Goal: Task Accomplishment & Management: Use online tool/utility

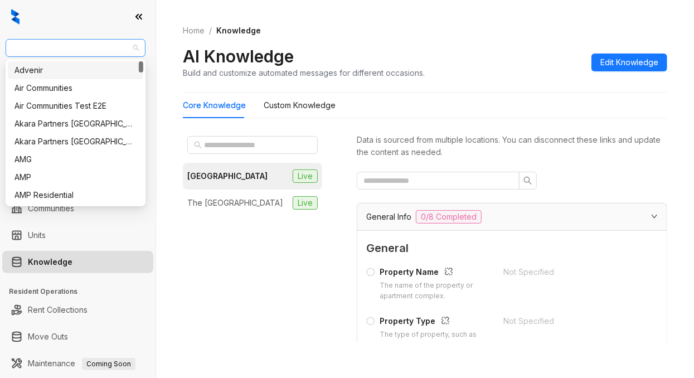
click at [81, 43] on span "SfRent" at bounding box center [75, 48] width 127 height 17
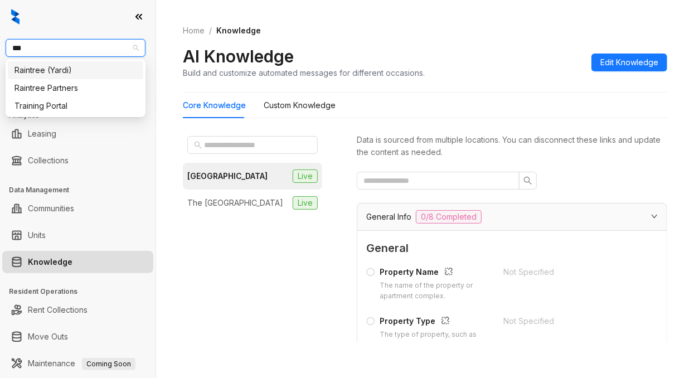
type input "****"
click at [78, 85] on div "Raintree Partners" at bounding box center [75, 88] width 122 height 12
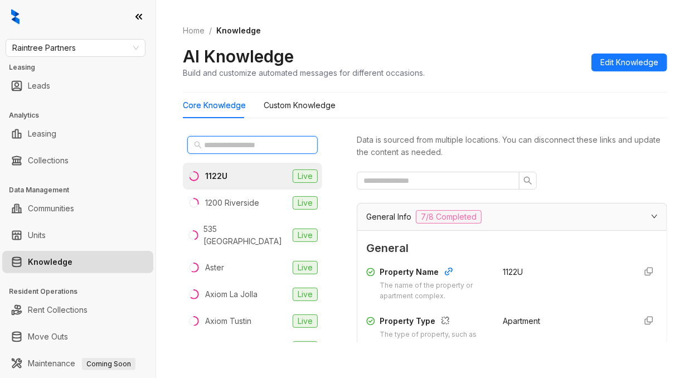
click at [226, 149] on input "text" at bounding box center [253, 145] width 98 height 12
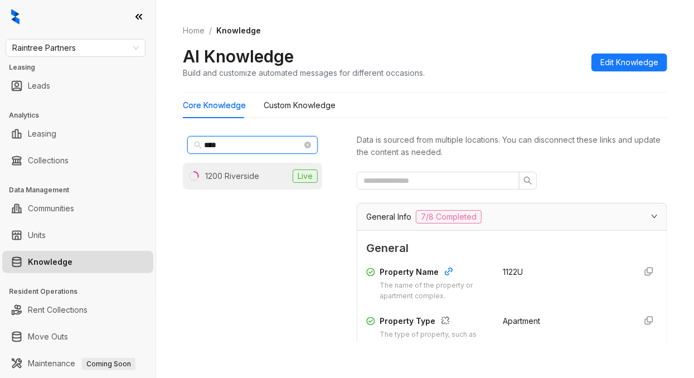
type input "****"
click at [230, 179] on div "1200 Riverside" at bounding box center [232, 176] width 54 height 12
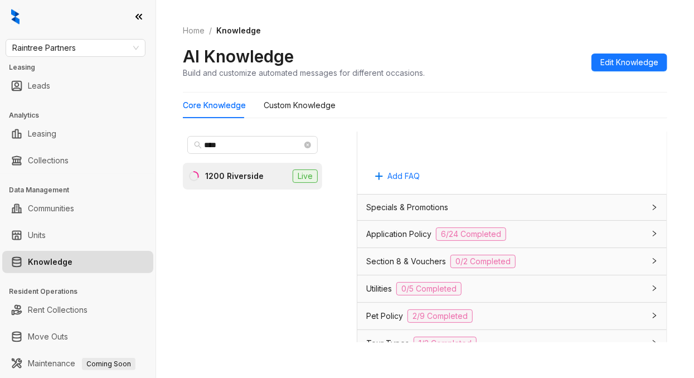
scroll to position [817, 0]
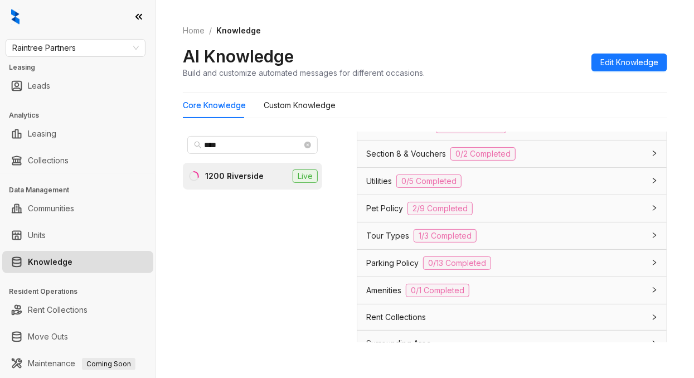
click at [527, 133] on div "Application Policy 6/24 Completed" at bounding box center [505, 126] width 278 height 13
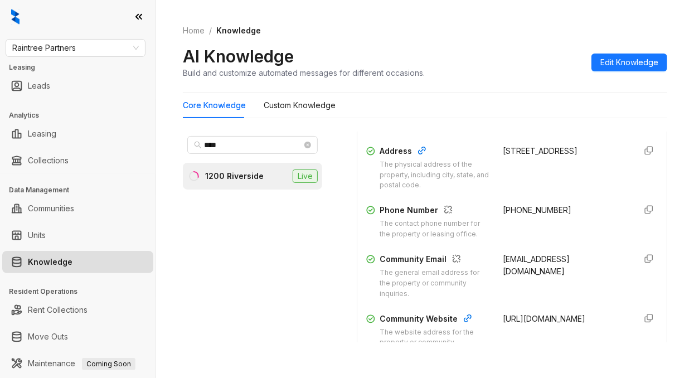
scroll to position [223, 0]
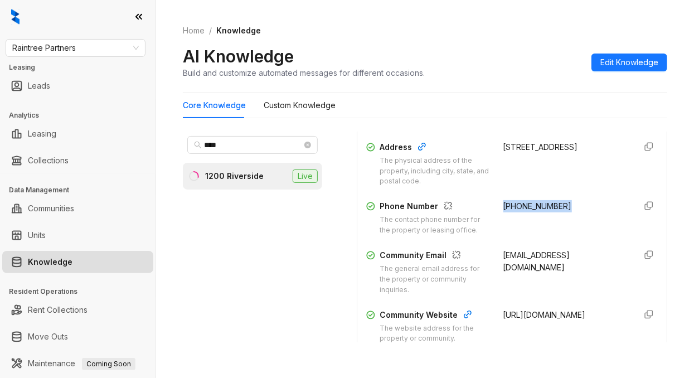
drag, startPoint x: 561, startPoint y: 215, endPoint x: 487, endPoint y: 214, distance: 73.6
click at [503, 214] on div "(818) 843-2441" at bounding box center [565, 218] width 124 height 36
copy span "(818) 843-2441"
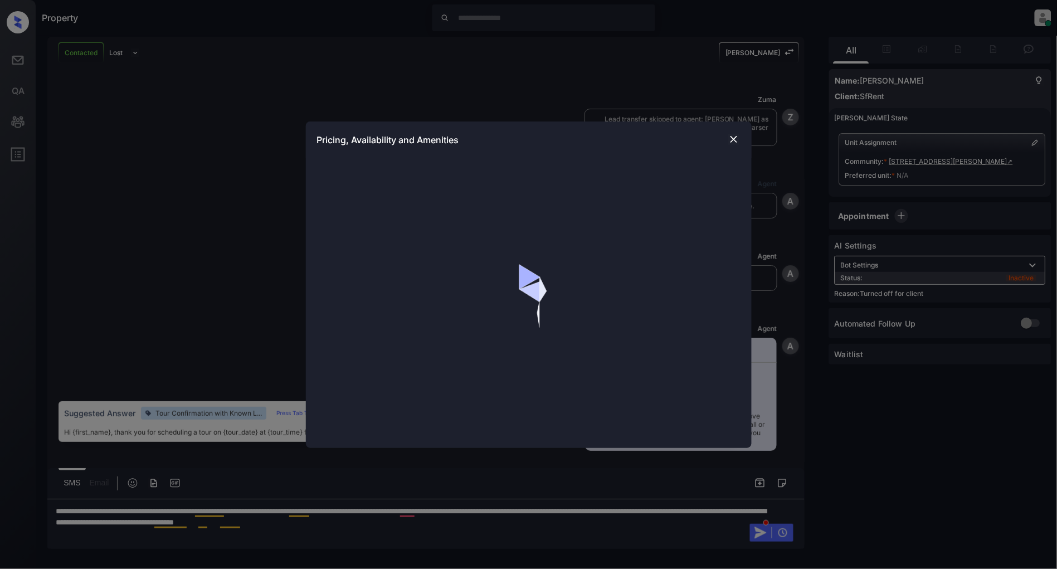
scroll to position [2715, 0]
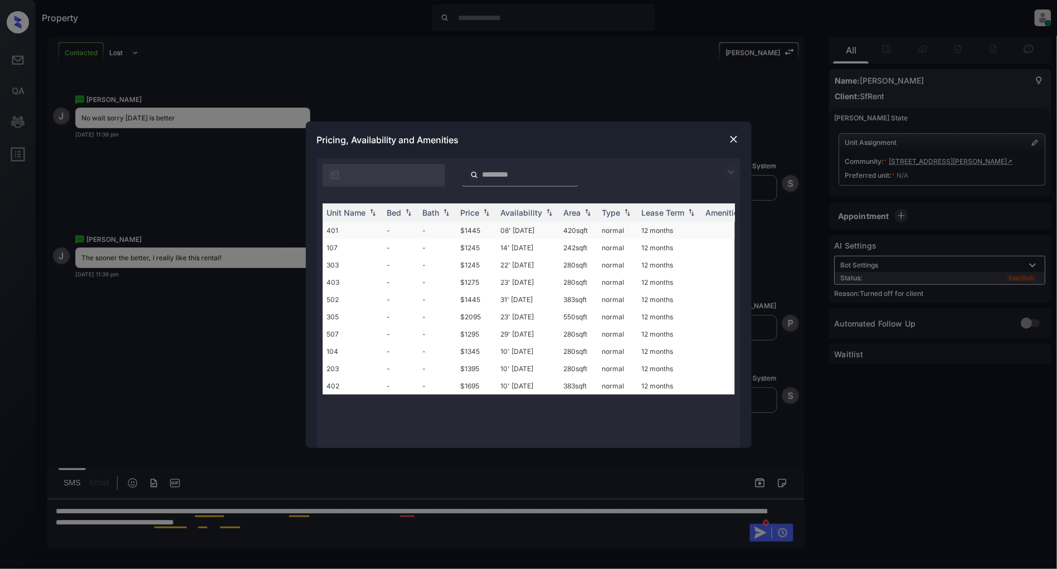
click at [375, 227] on td "401" at bounding box center [353, 230] width 60 height 17
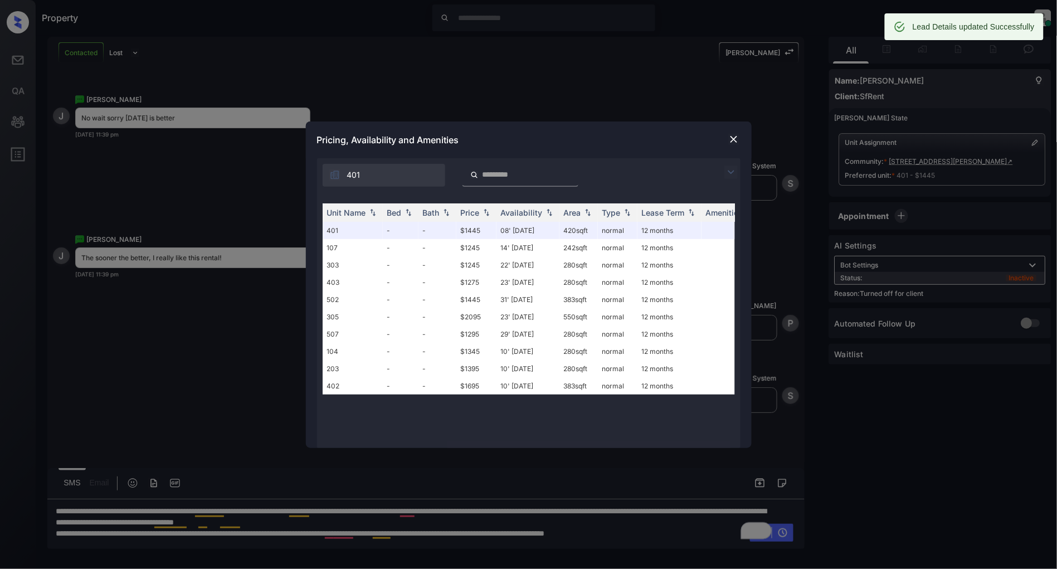
click at [732, 140] on img at bounding box center [733, 139] width 11 height 11
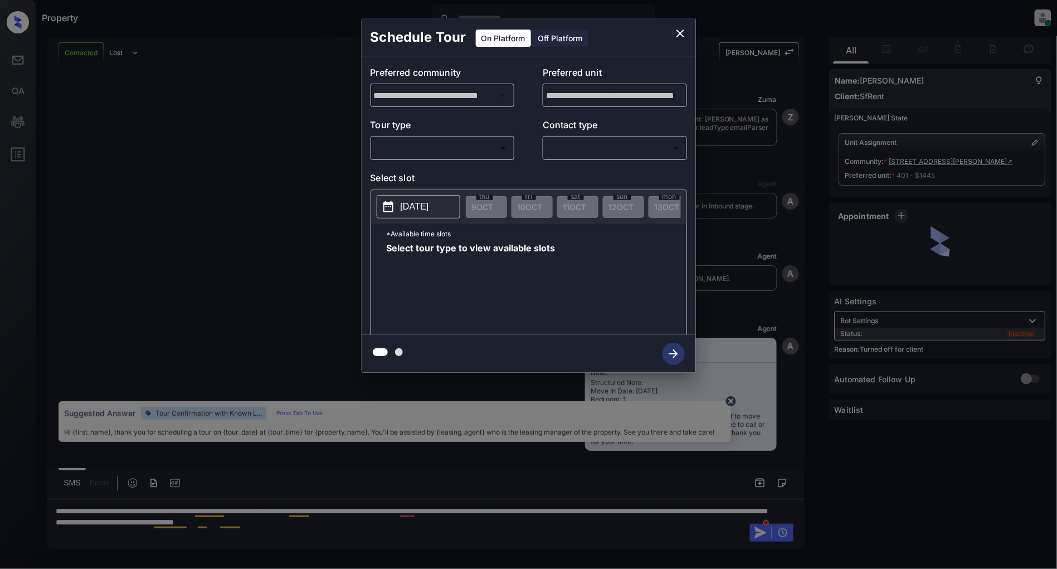
scroll to position [2715, 0]
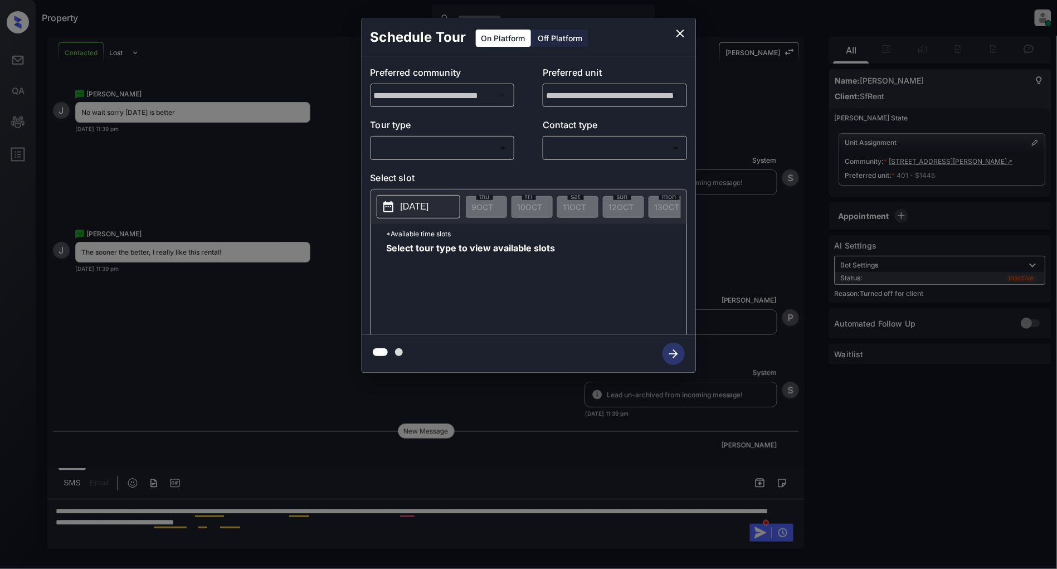
click at [562, 38] on div "Off Platform" at bounding box center [561, 38] width 56 height 17
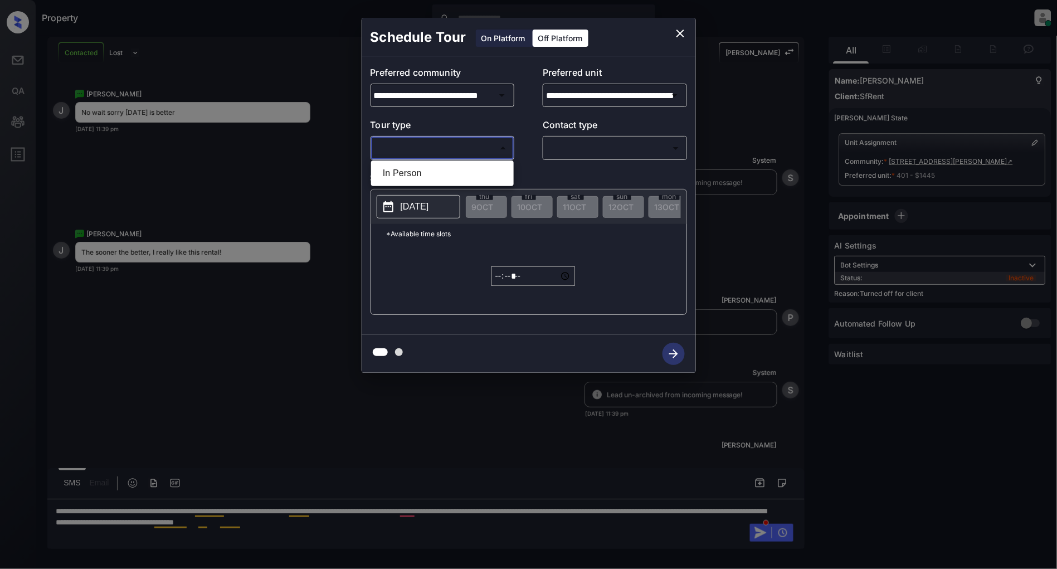
click at [439, 146] on body "Property Patrick Deasis Online Set yourself offline Set yourself on break Profi…" at bounding box center [528, 284] width 1057 height 569
click at [400, 172] on li "In Person" at bounding box center [442, 173] width 137 height 20
type input "********"
click at [601, 132] on p "Contact type" at bounding box center [615, 127] width 144 height 18
click at [598, 144] on body "Property Patrick Deasis Online Set yourself offline Set yourself on break Profi…" at bounding box center [528, 284] width 1057 height 569
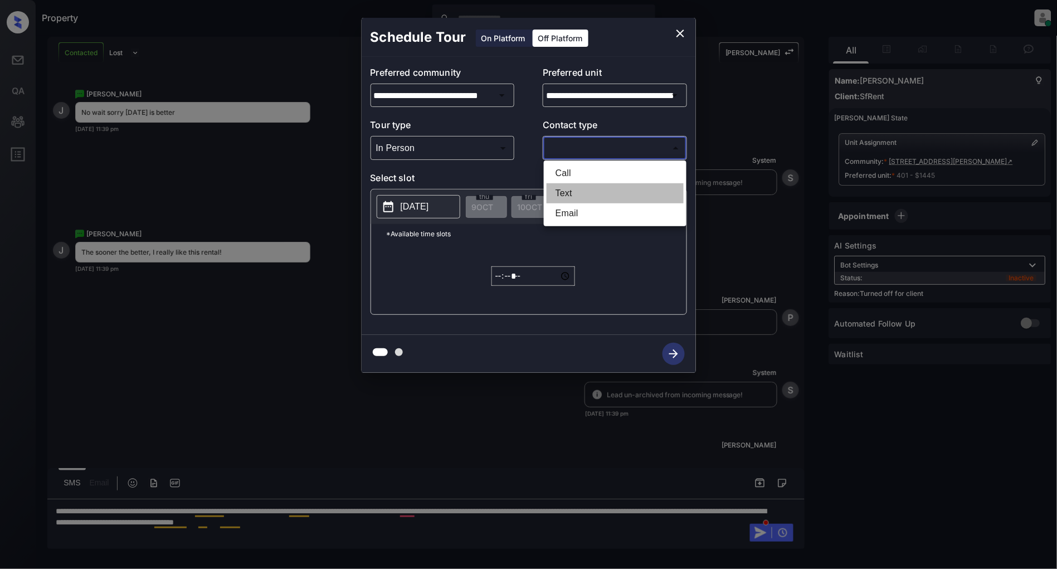
click at [591, 191] on li "Text" at bounding box center [615, 193] width 137 height 20
type input "****"
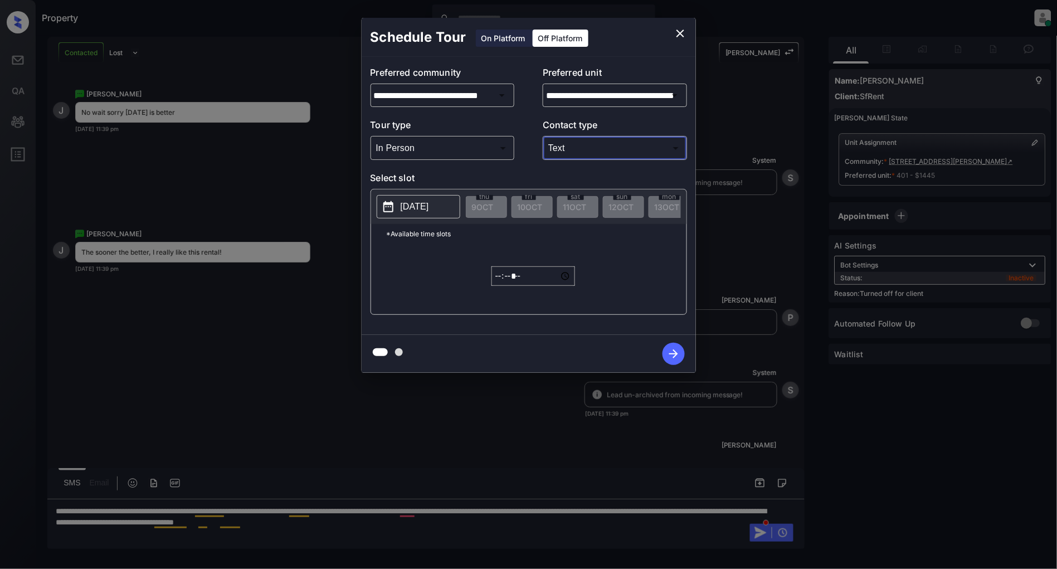
click at [422, 210] on p "2025-10-09" at bounding box center [415, 206] width 28 height 13
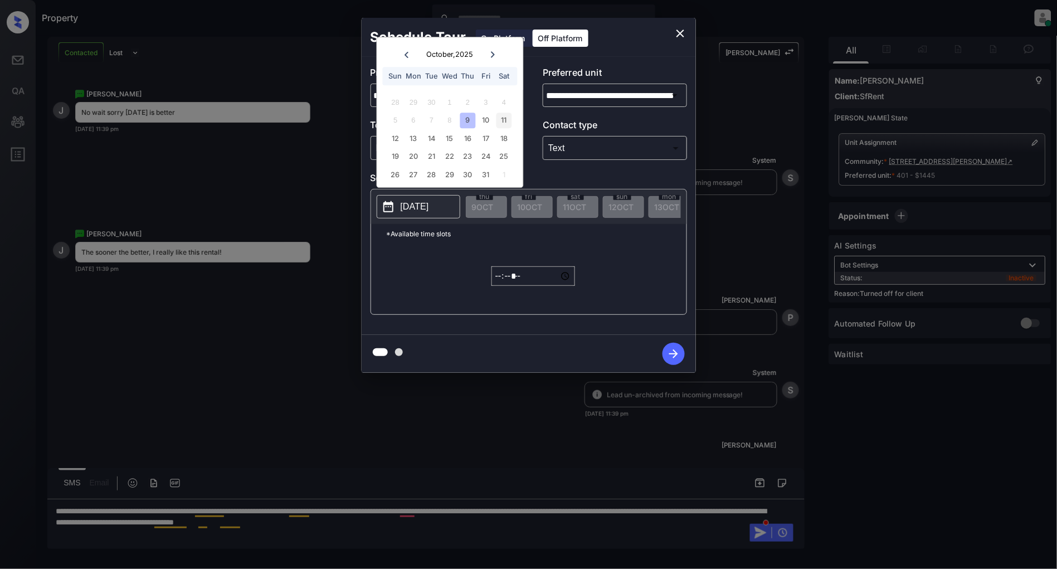
click at [505, 117] on div "11" at bounding box center [504, 120] width 15 height 15
click at [498, 279] on input "*****" at bounding box center [534, 276] width 84 height 20
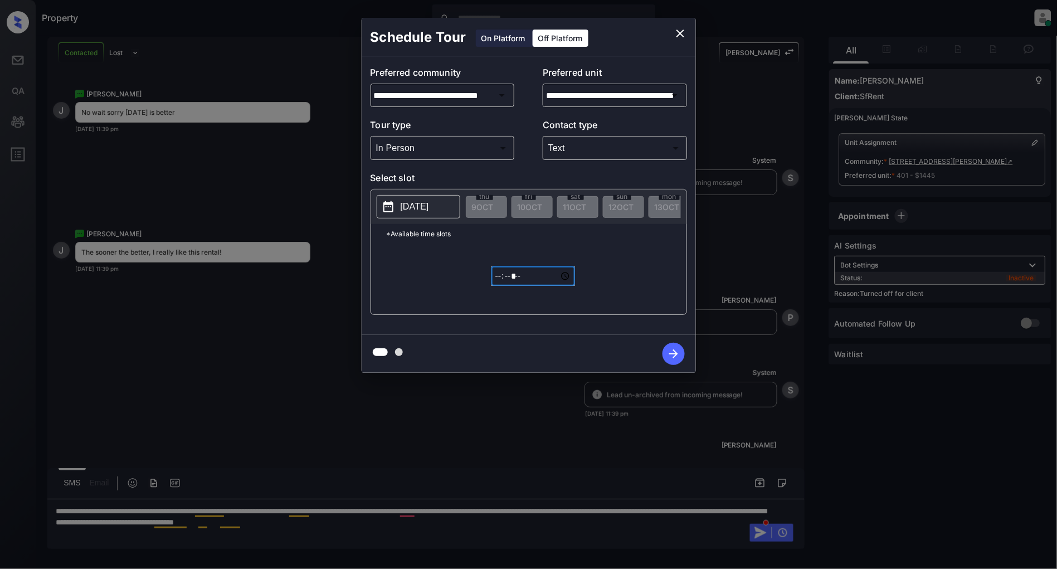
type input "*****"
click at [672, 354] on icon "button" at bounding box center [674, 354] width 22 height 22
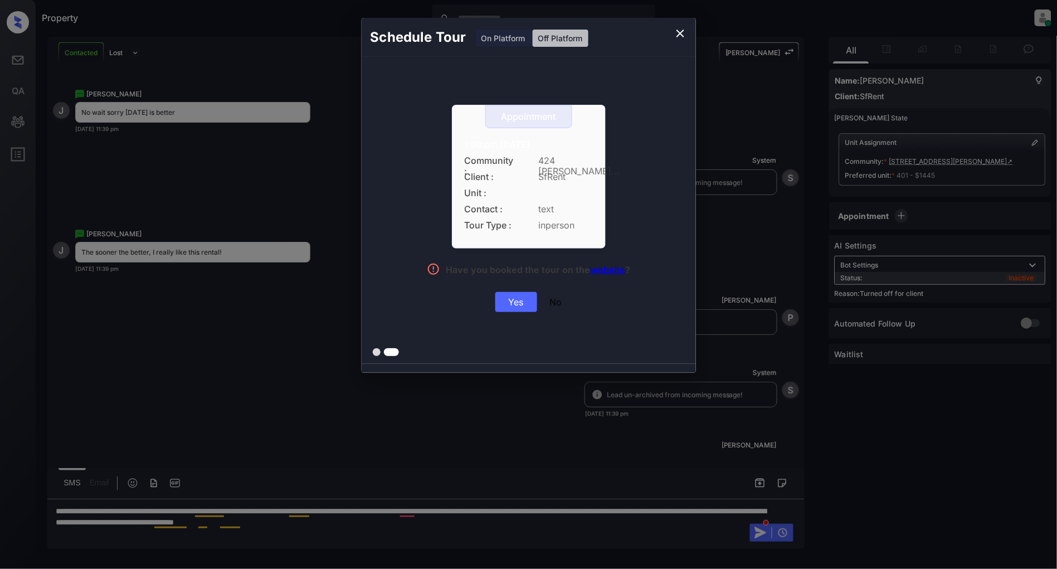
click at [512, 309] on div "Yes" at bounding box center [517, 302] width 42 height 20
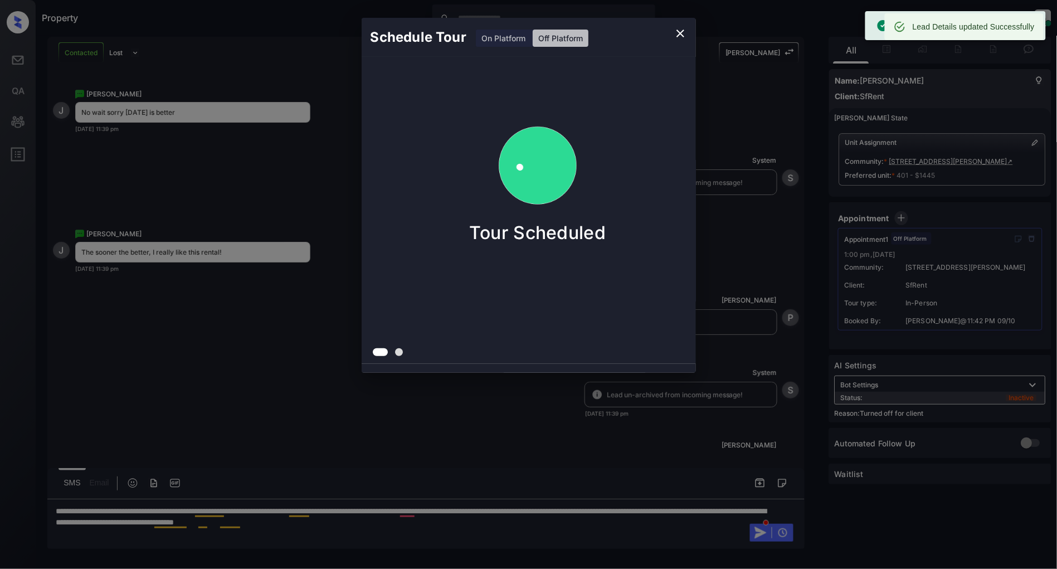
click at [676, 31] on icon "close" at bounding box center [680, 33] width 13 height 13
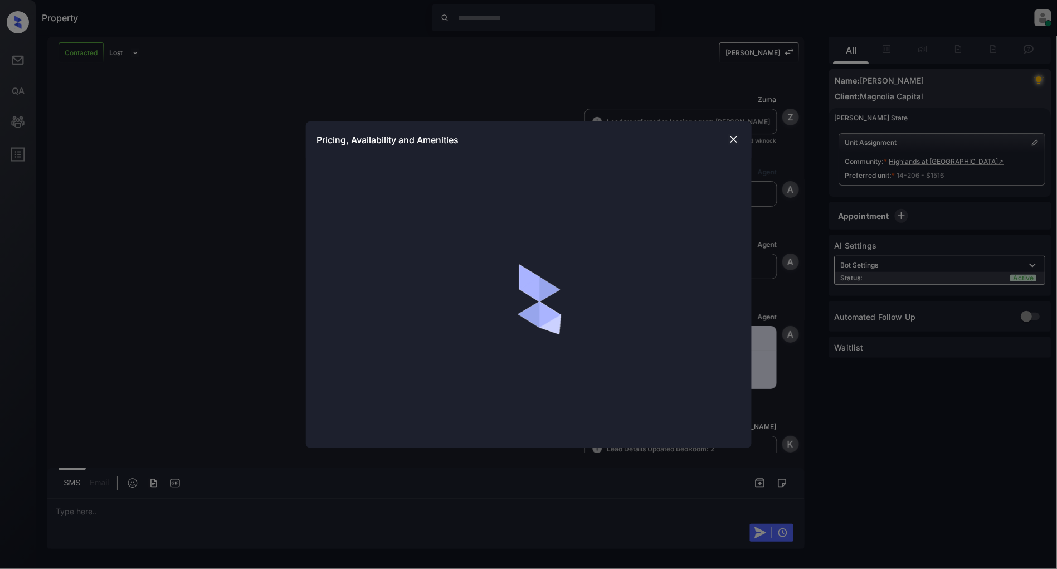
scroll to position [266, 0]
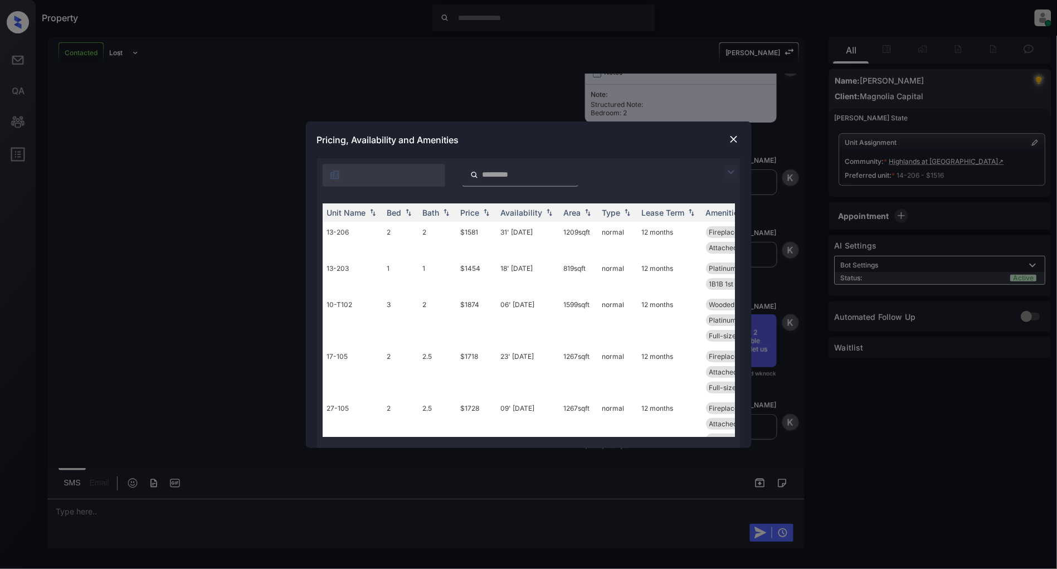
click at [736, 166] on img at bounding box center [731, 172] width 13 height 13
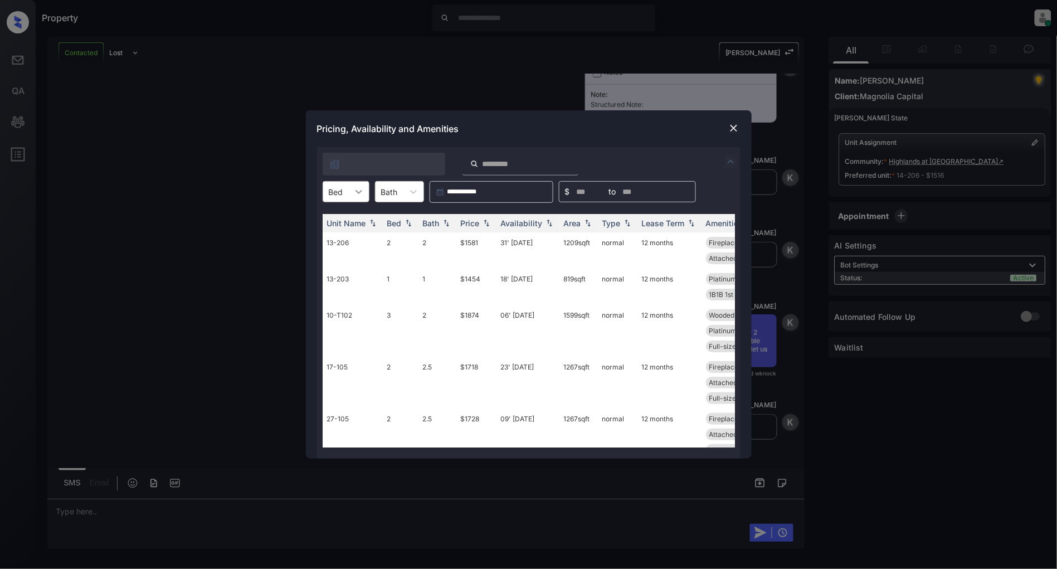
click at [349, 190] on div at bounding box center [359, 192] width 20 height 20
click at [341, 220] on div "1" at bounding box center [346, 219] width 47 height 20
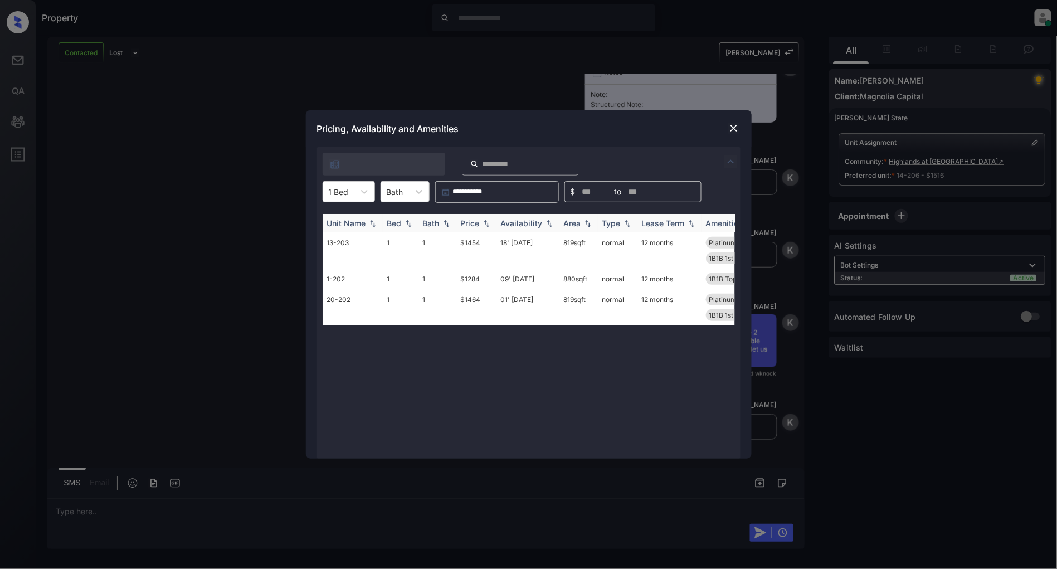
click at [485, 223] on img at bounding box center [486, 224] width 11 height 8
drag, startPoint x: 480, startPoint y: 240, endPoint x: 454, endPoint y: 242, distance: 26.8
click at [454, 242] on tr "1-202 1 1 $1284 09' [DATE] 880 sqft normal 12 months 1B1B Top Floor ... Close t…" at bounding box center [614, 242] width 582 height 21
copy tr "$1284"
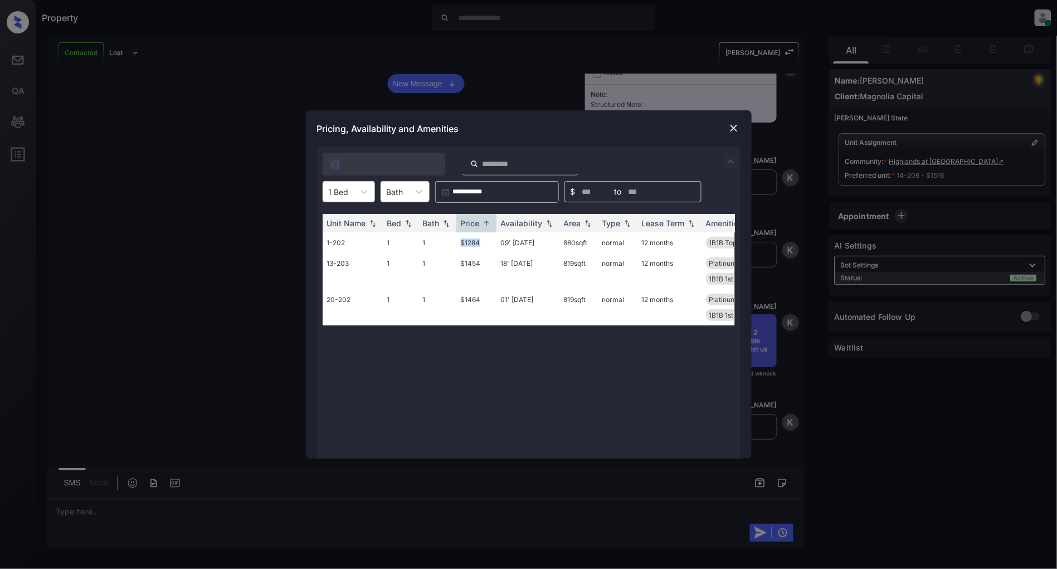
click at [735, 129] on img at bounding box center [733, 128] width 11 height 11
